Goal: Information Seeking & Learning: Find specific fact

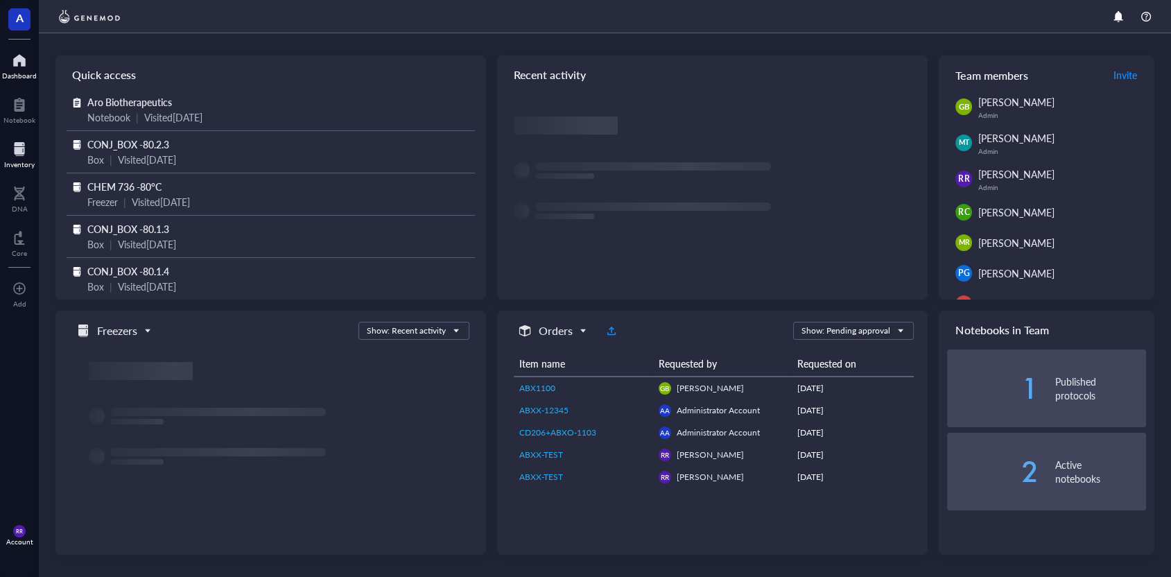
click at [31, 157] on div at bounding box center [19, 149] width 31 height 22
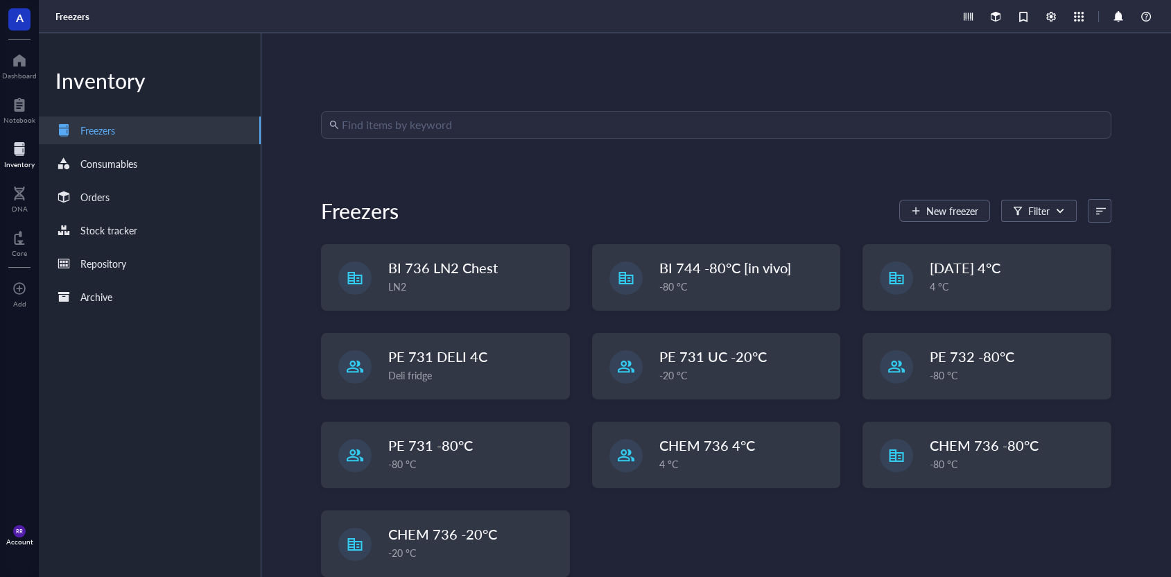
click at [443, 137] on input "search" at bounding box center [722, 125] width 761 height 26
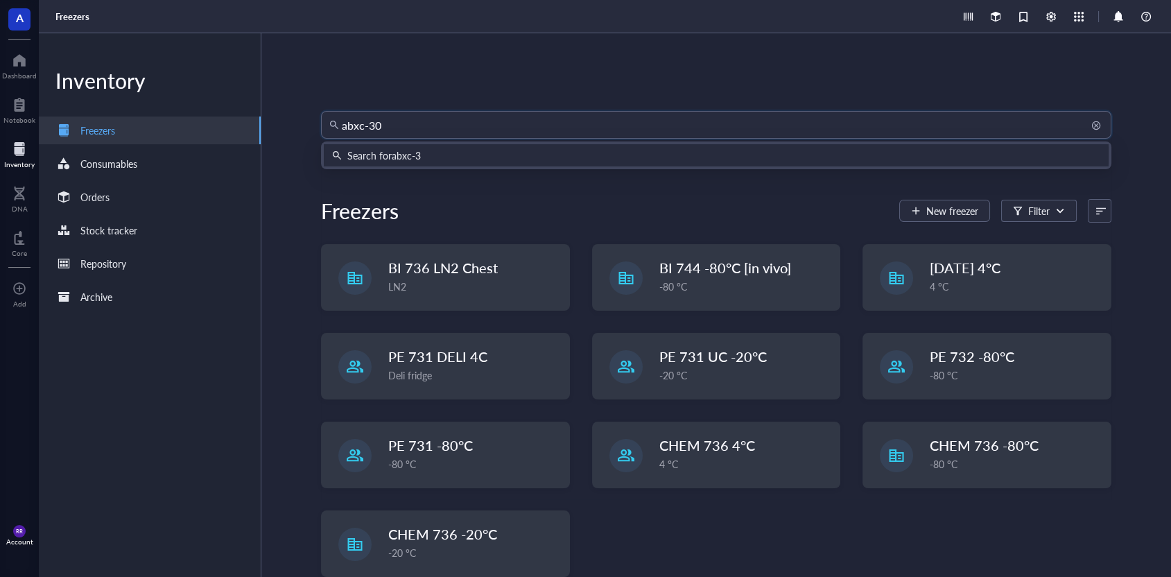
type input "abxc-300"
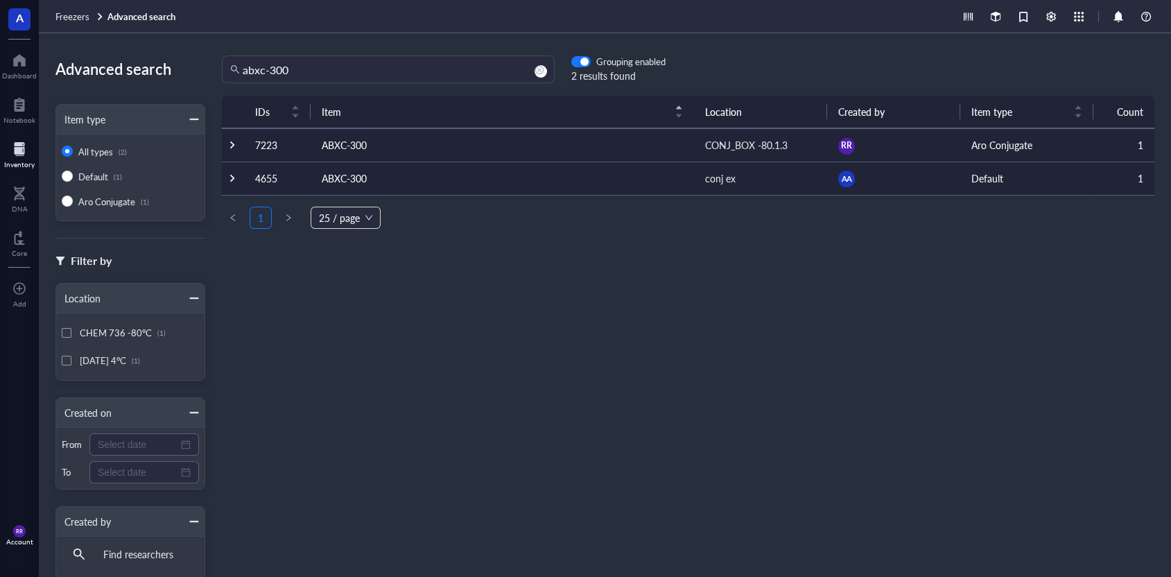
click at [483, 169] on td "ABXC-300" at bounding box center [503, 178] width 384 height 33
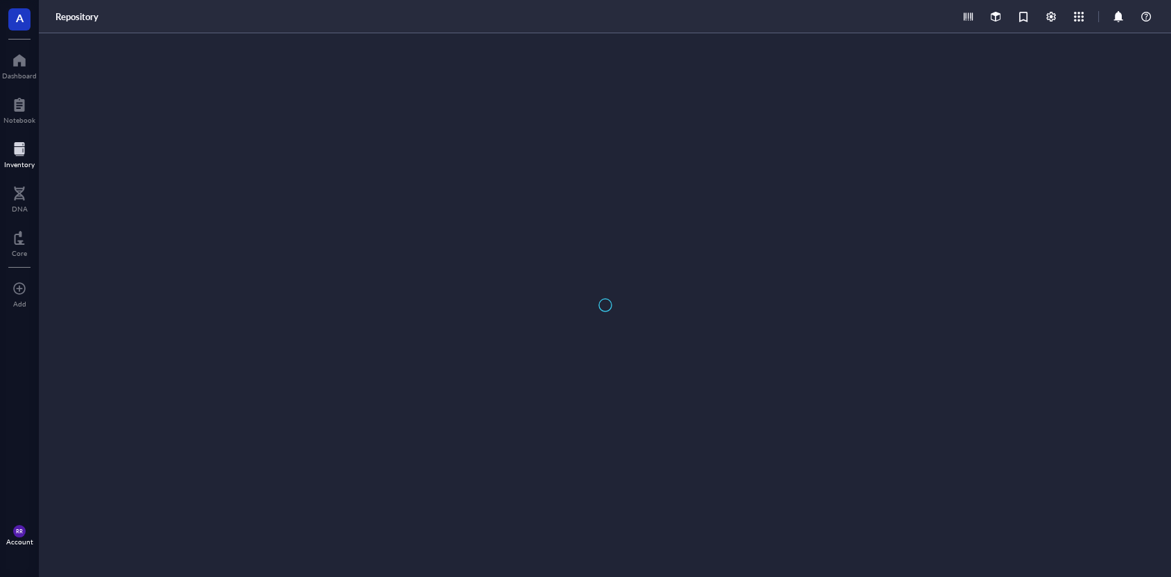
click at [486, 154] on div at bounding box center [605, 305] width 1132 height 544
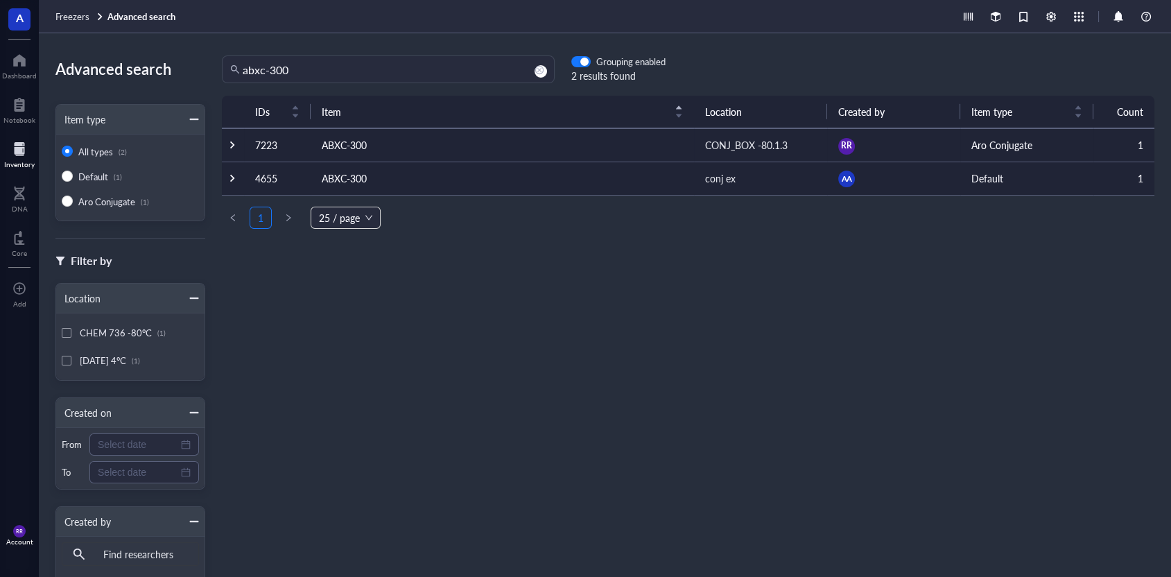
click at [585, 142] on td "ABXC-300" at bounding box center [503, 144] width 384 height 33
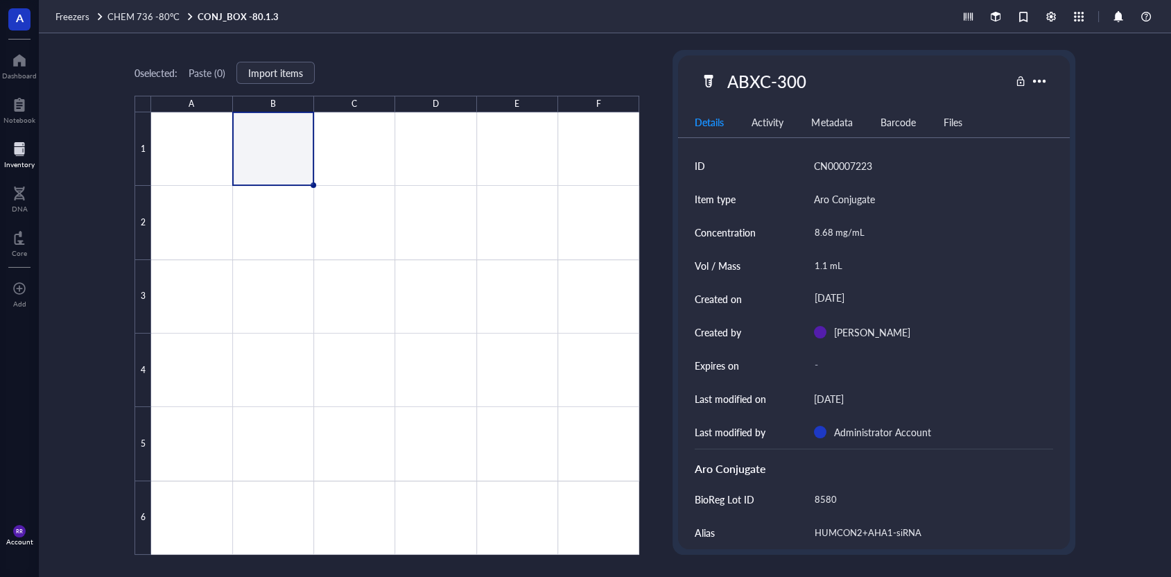
type textarea "Keep everyone on the same page…"
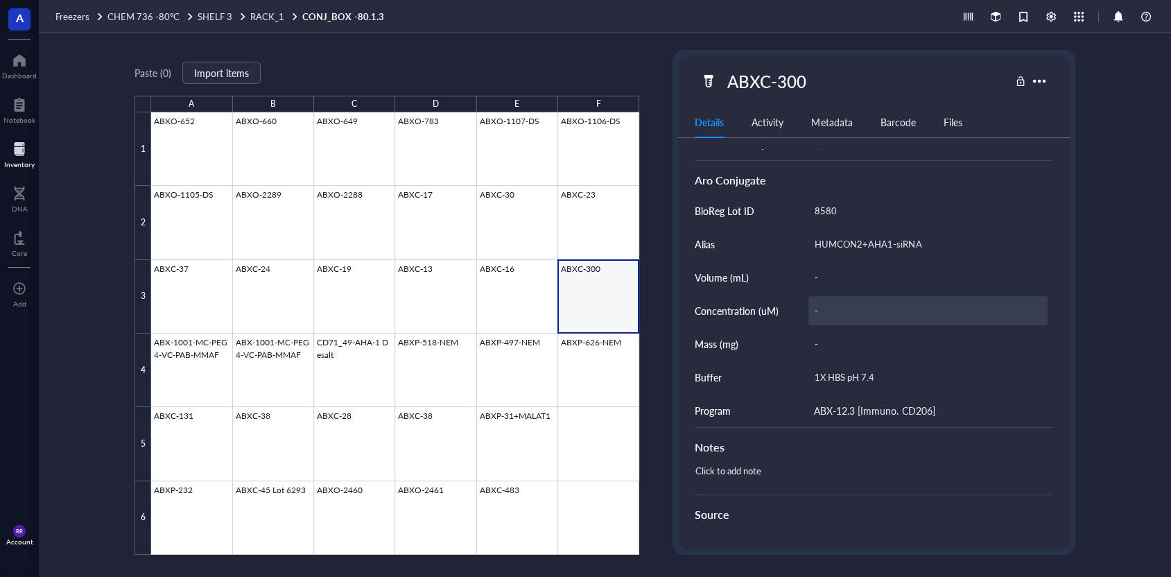
scroll to position [329, 0]
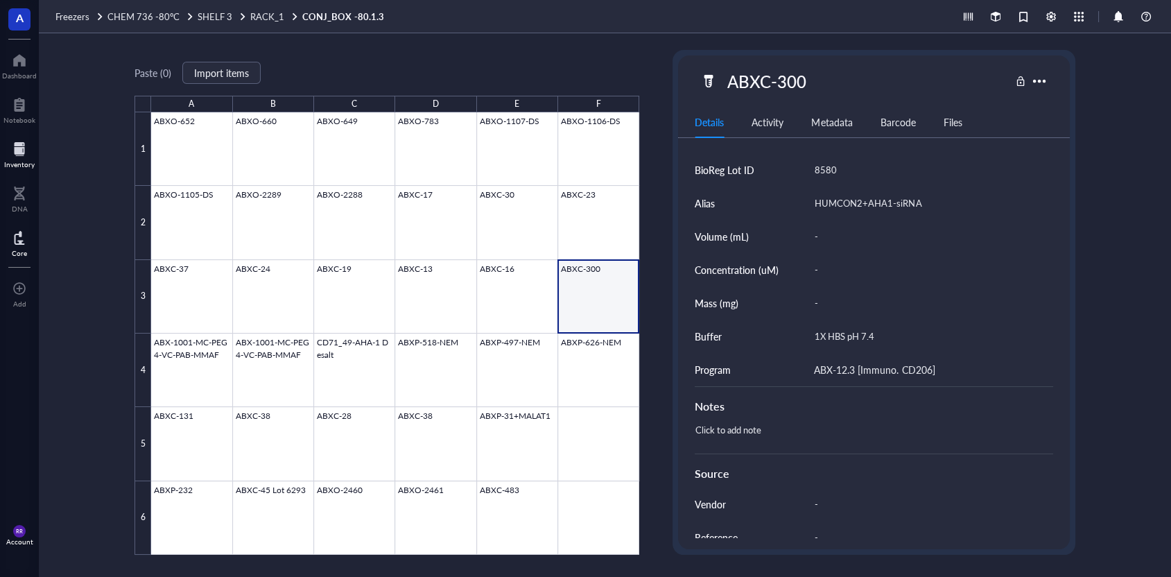
click at [26, 252] on div "Core" at bounding box center [19, 253] width 15 height 8
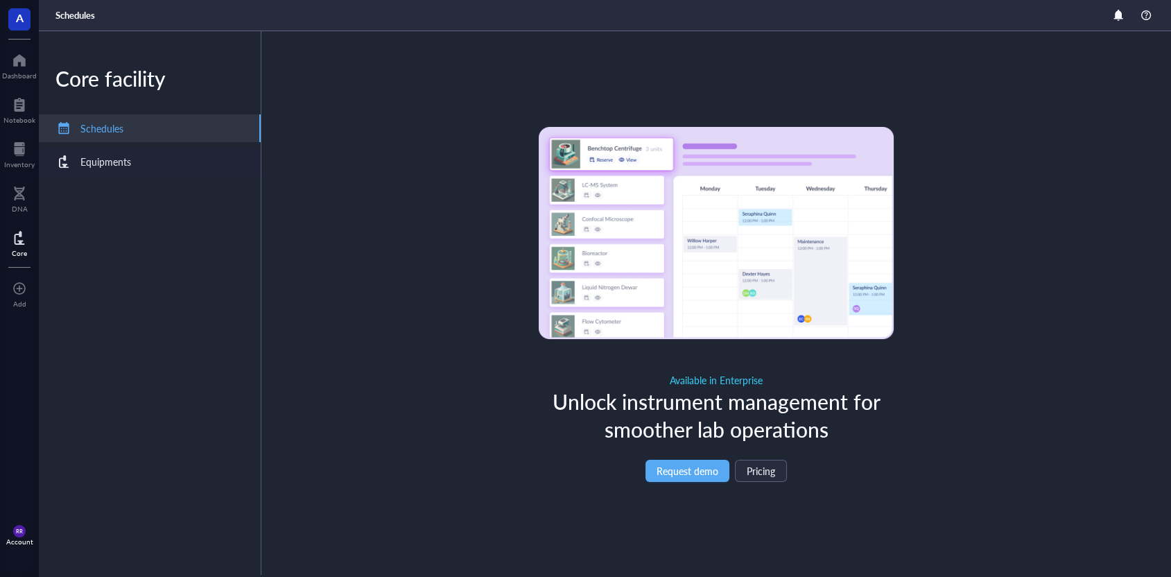
click at [144, 154] on div "Equipments" at bounding box center [150, 162] width 222 height 28
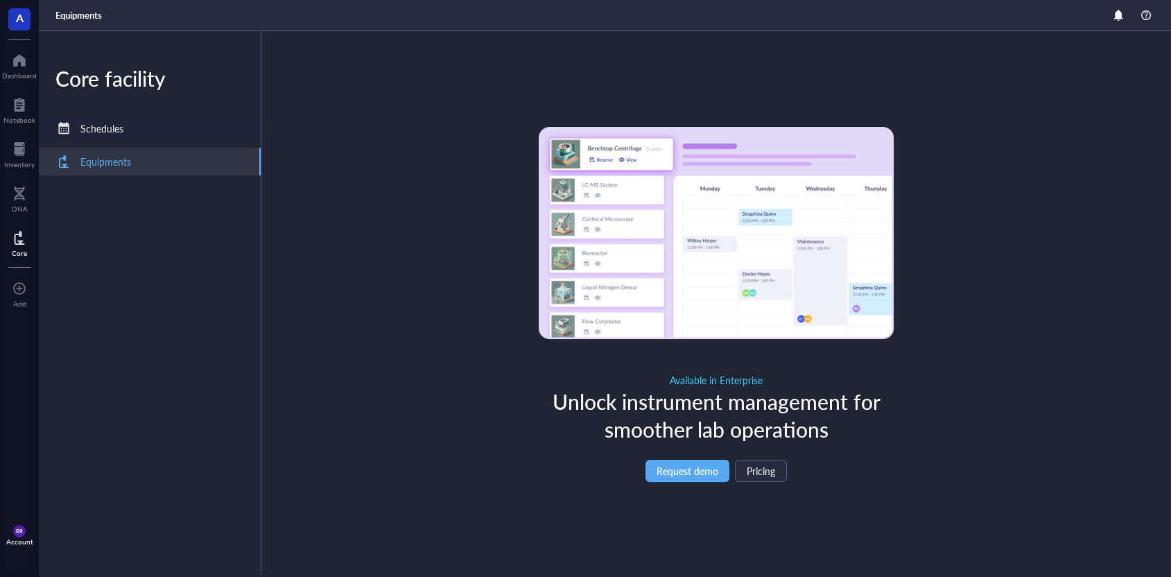
click at [191, 127] on div "Schedules" at bounding box center [150, 128] width 222 height 28
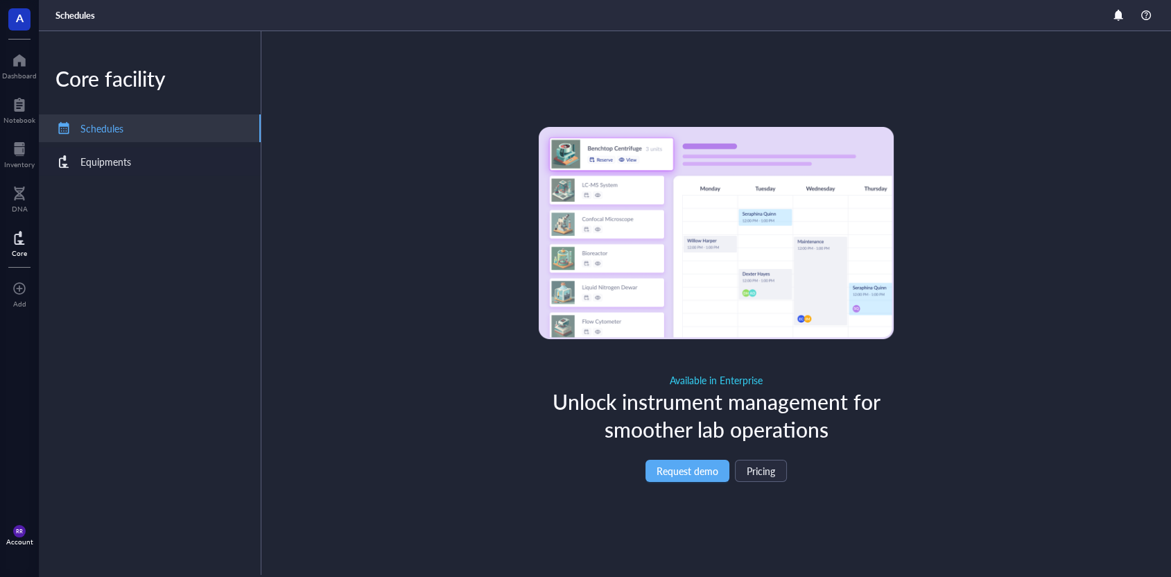
click at [193, 150] on div "Equipments" at bounding box center [150, 162] width 222 height 28
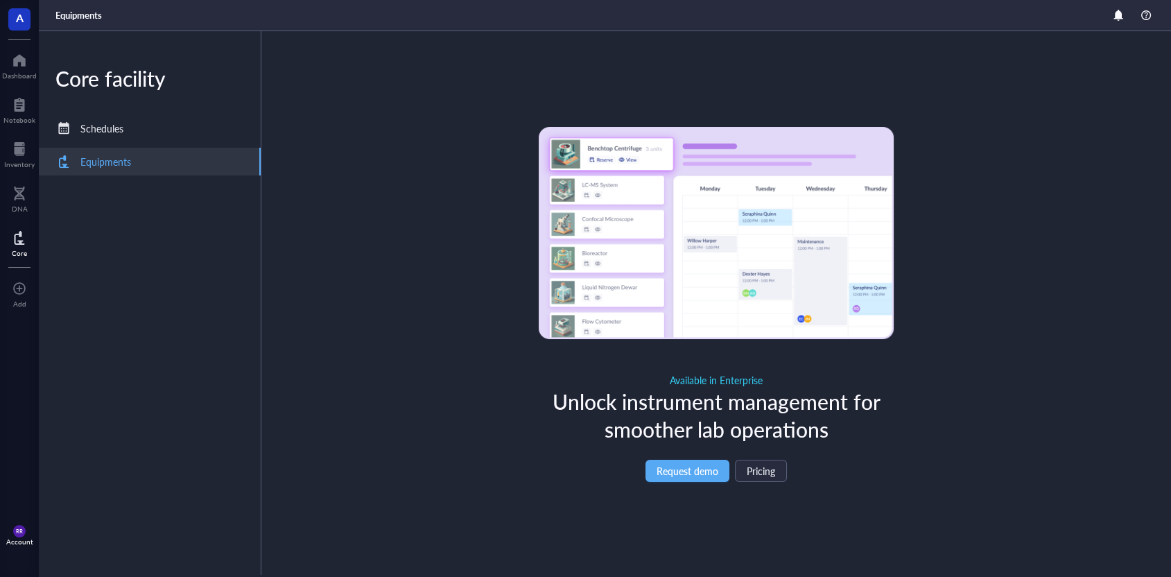
click at [8, 236] on div "Core" at bounding box center [19, 242] width 39 height 39
click at [9, 203] on div "DNA" at bounding box center [19, 197] width 39 height 39
drag, startPoint x: 22, startPoint y: 168, endPoint x: 21, endPoint y: 203, distance: 35.4
click at [23, 169] on div "Inventory" at bounding box center [19, 164] width 31 height 8
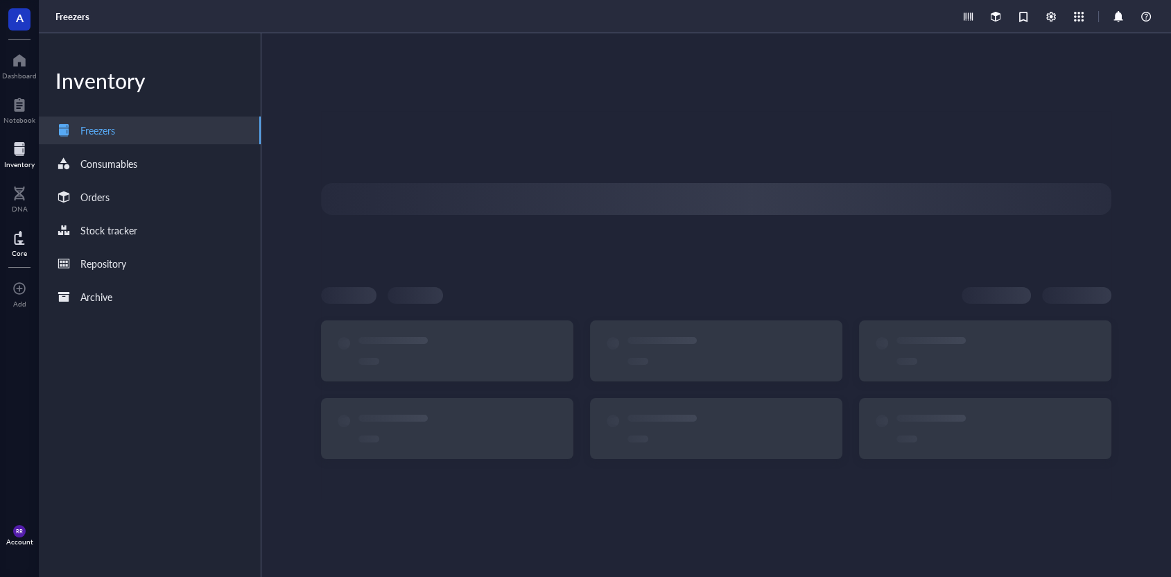
click at [17, 226] on div "Core" at bounding box center [19, 242] width 39 height 39
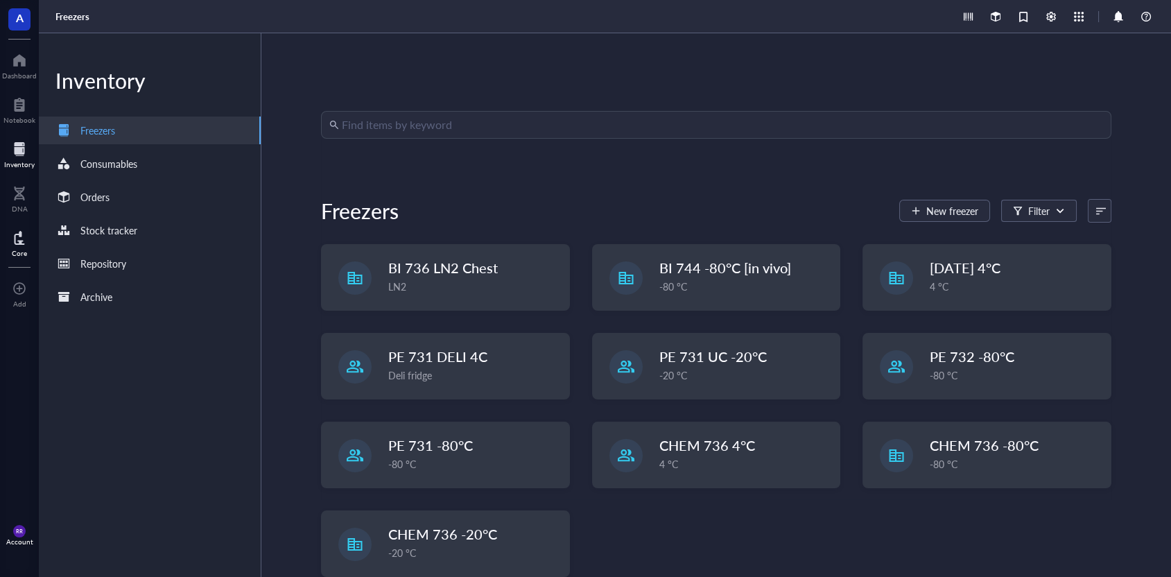
click at [28, 240] on div "Core" at bounding box center [19, 242] width 39 height 39
click at [28, 239] on div "Core" at bounding box center [19, 242] width 39 height 39
click at [30, 207] on div "DNA" at bounding box center [19, 197] width 39 height 39
click at [12, 249] on div "Core" at bounding box center [19, 242] width 39 height 39
click at [27, 199] on div at bounding box center [20, 193] width 16 height 22
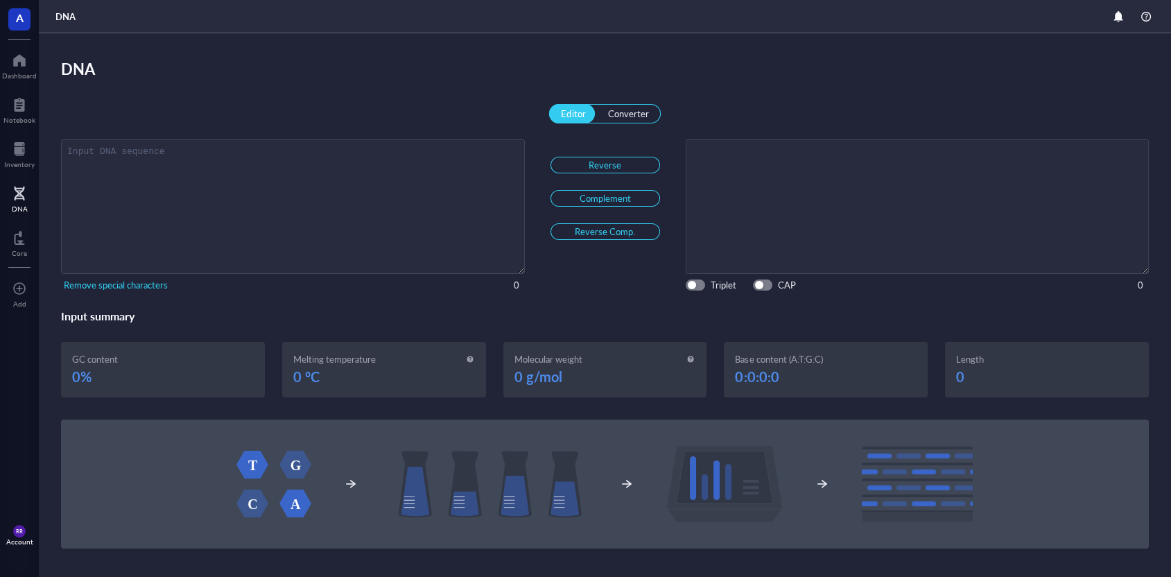
click at [707, 475] on img at bounding box center [604, 484] width 737 height 78
click at [626, 369] on div "0 g/mol" at bounding box center [606, 376] width 182 height 22
click at [27, 248] on div "Core" at bounding box center [19, 242] width 39 height 39
click at [17, 146] on div at bounding box center [19, 149] width 31 height 22
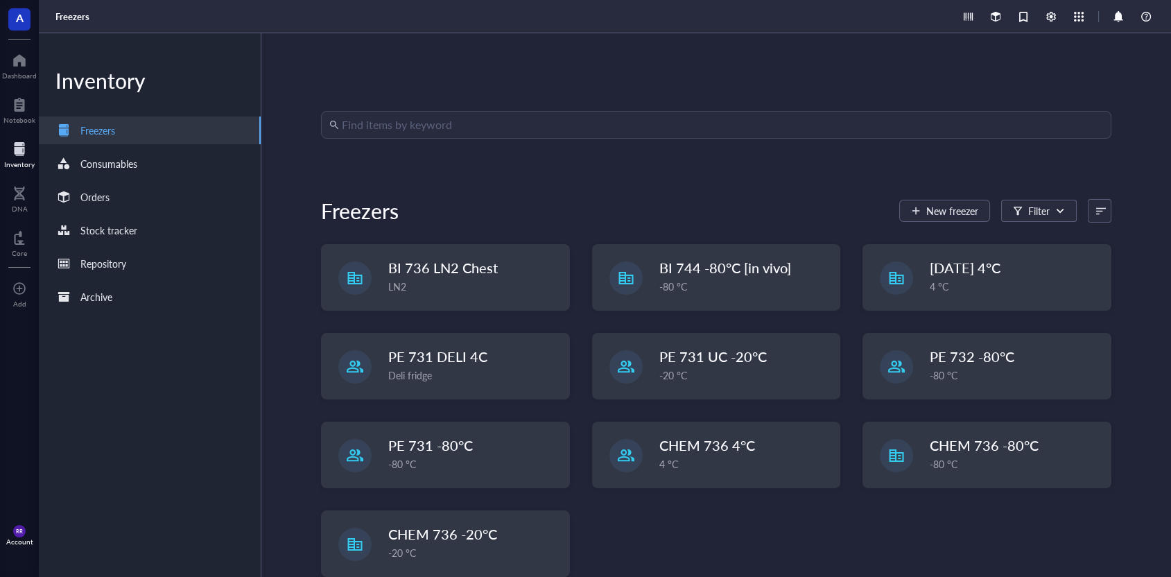
click at [390, 130] on input "search" at bounding box center [722, 125] width 761 height 26
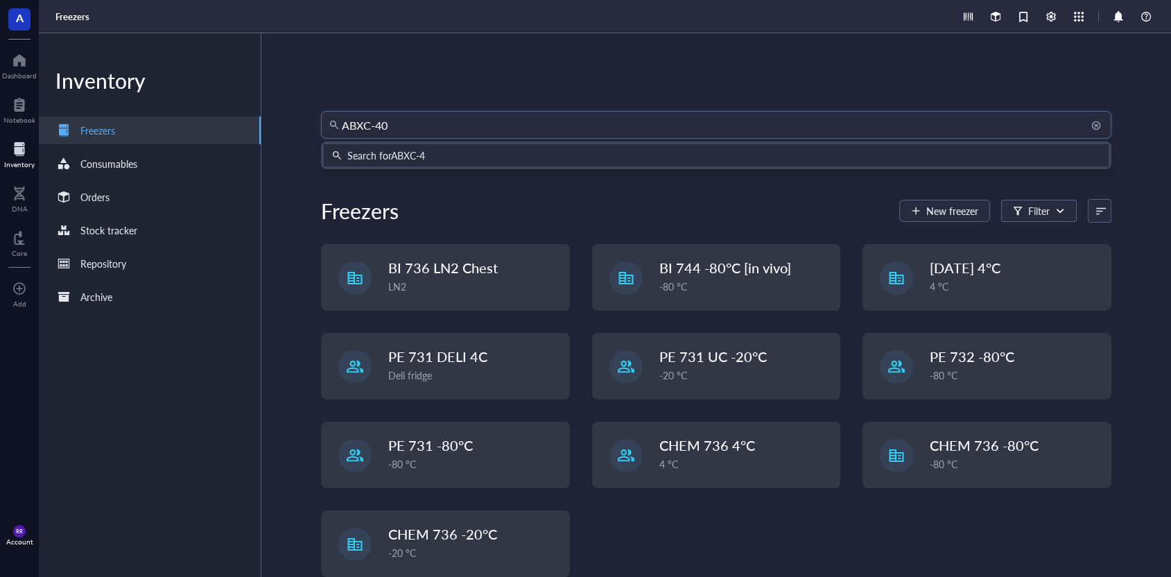
type input "ABXC-401"
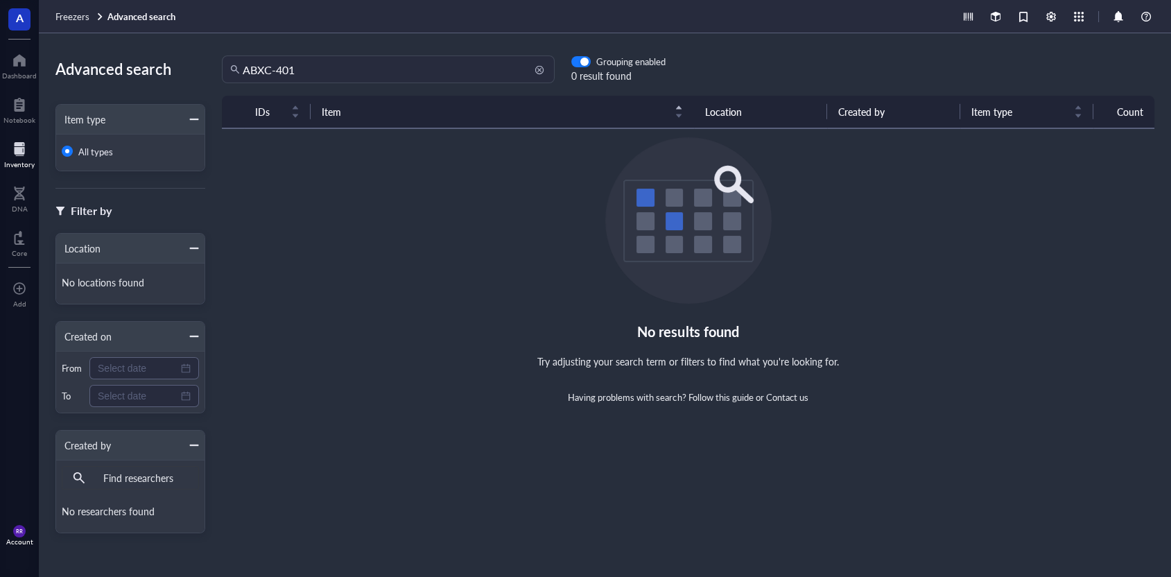
click at [381, 79] on input "ABXC-401" at bounding box center [395, 69] width 304 height 26
type input "ABXC-483"
